Goal: Information Seeking & Learning: Learn about a topic

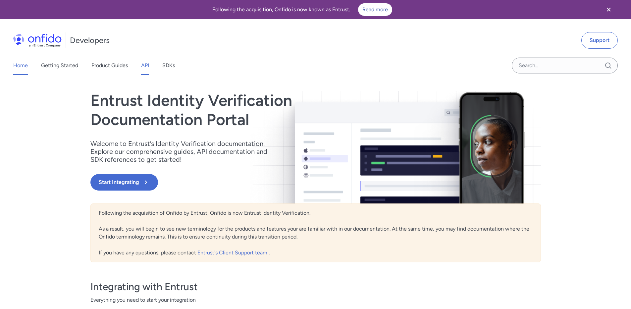
click at [149, 67] on link "API" at bounding box center [145, 65] width 8 height 19
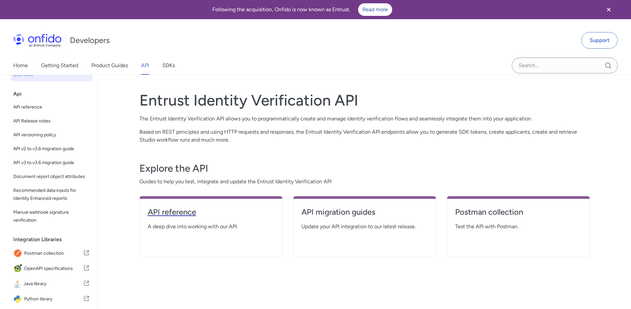
scroll to position [14, 0]
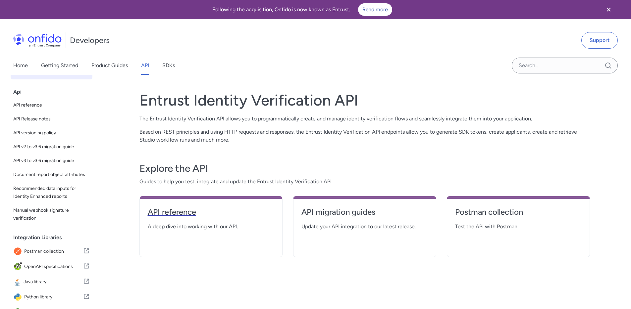
click at [234, 215] on h4 "API reference" at bounding box center [211, 212] width 127 height 11
select select "http"
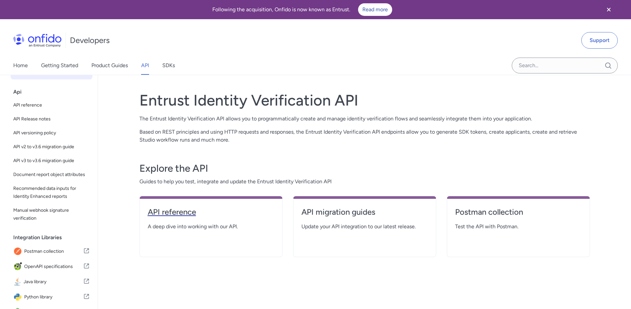
select select "http"
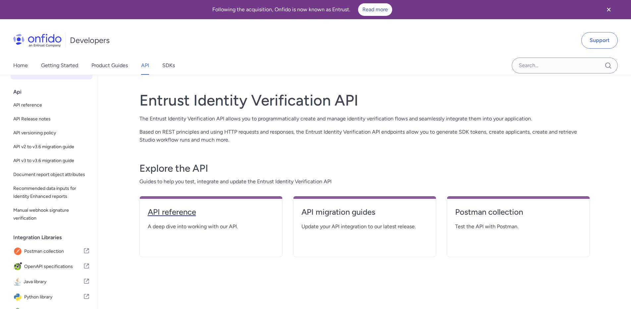
select select "http"
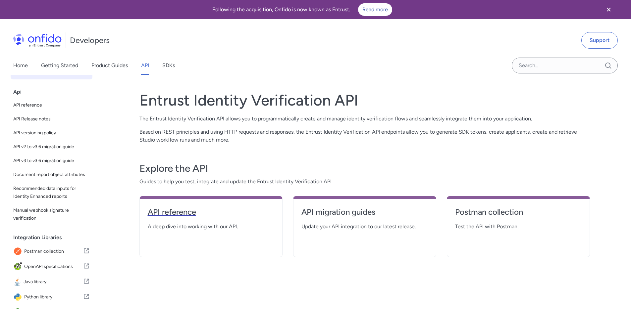
select select "http"
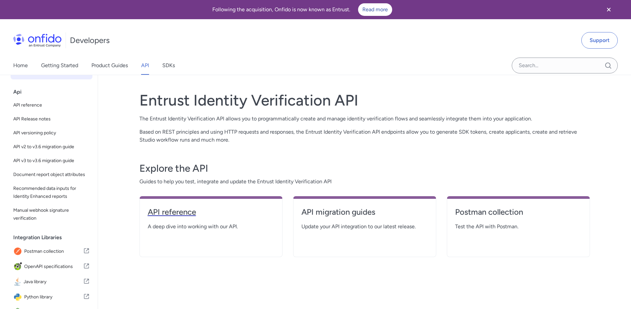
select select "http"
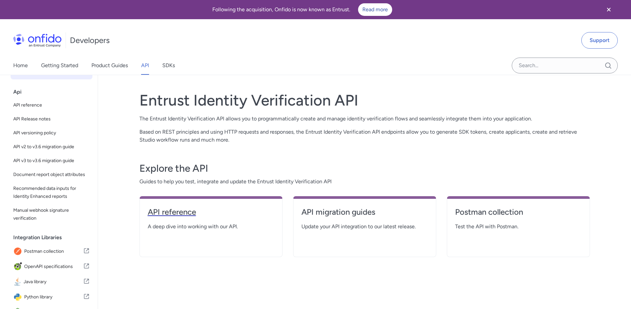
select select "http"
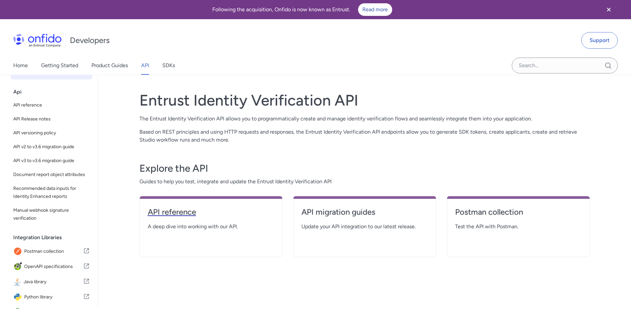
select select "http"
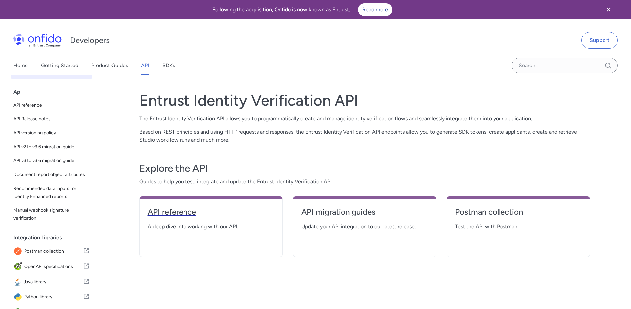
select select "http"
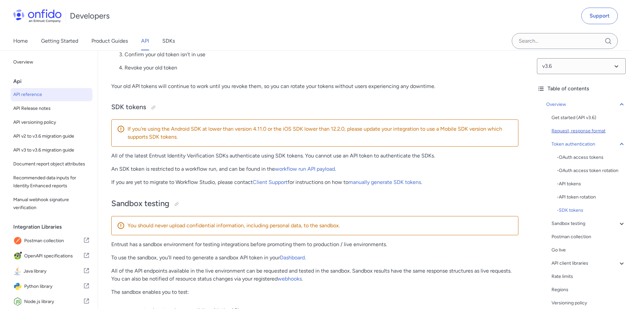
click at [571, 131] on div "Request, response format" at bounding box center [589, 131] width 74 height 8
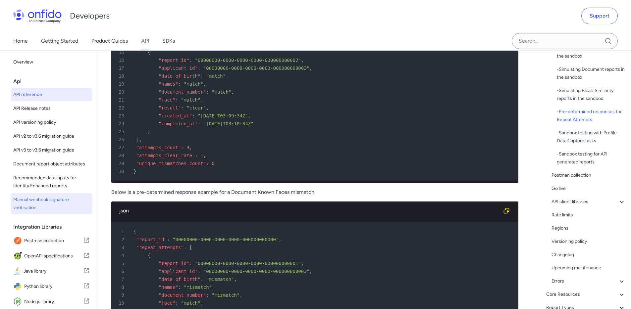
scroll to position [167, 0]
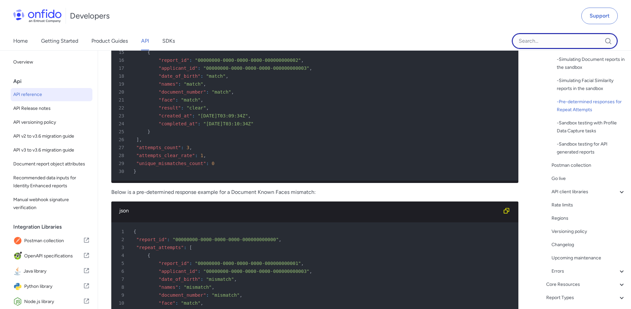
click at [561, 44] on input "Onfido search input field" at bounding box center [565, 41] width 106 height 16
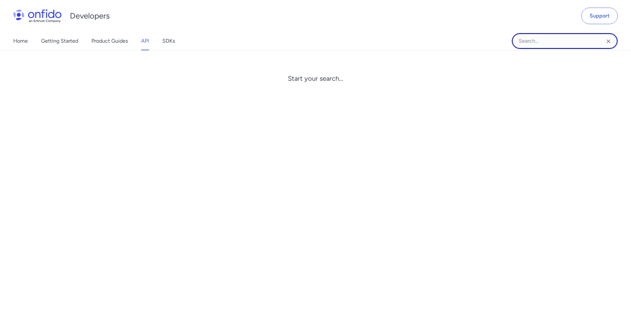
click at [561, 45] on input "Onfido search input field" at bounding box center [565, 41] width 106 height 16
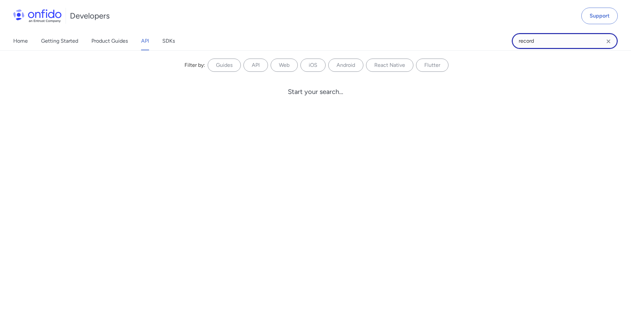
type input "record"
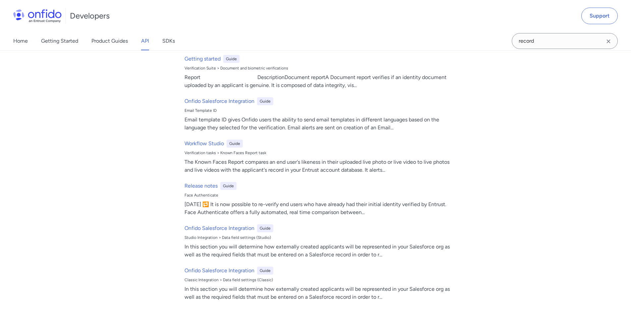
scroll to position [1487, 0]
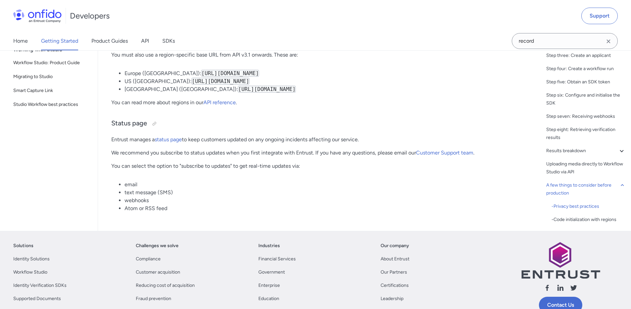
scroll to position [3427, 0]
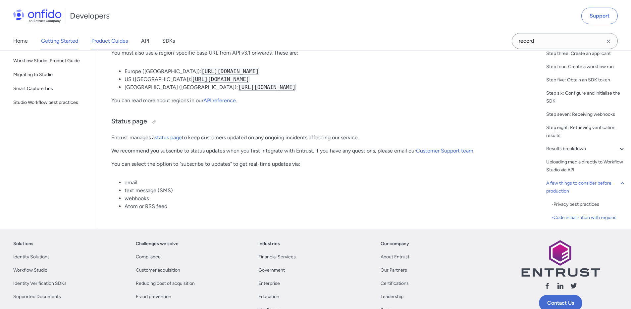
click at [106, 39] on link "Product Guides" at bounding box center [109, 41] width 36 height 19
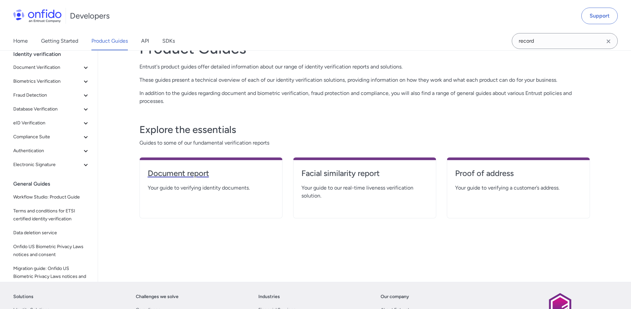
scroll to position [37, 0]
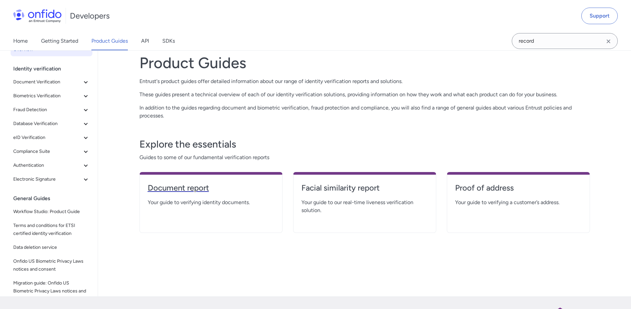
click at [194, 185] on h4 "Document report" at bounding box center [211, 188] width 127 height 11
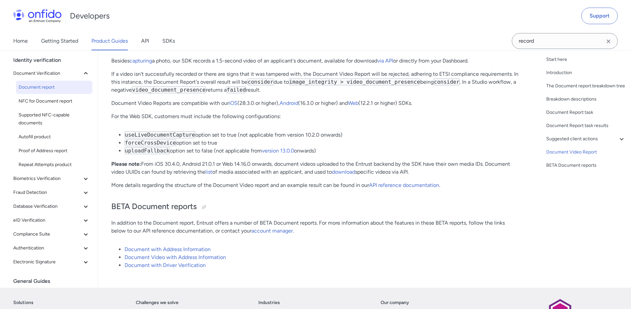
scroll to position [4889, 0]
